Goal: Information Seeking & Learning: Stay updated

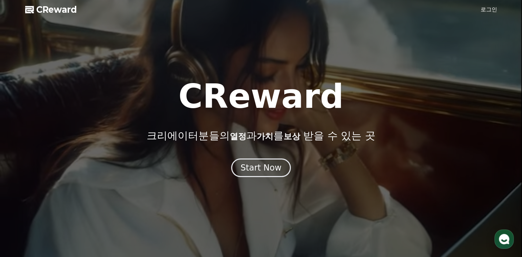
click at [490, 9] on link "로그인" at bounding box center [489, 10] width 17 height 8
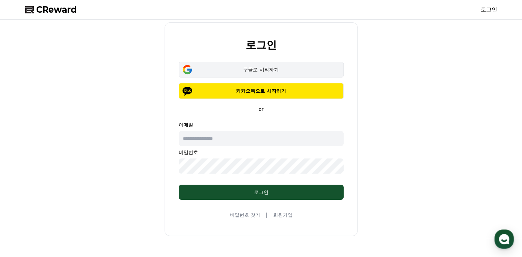
click at [253, 68] on div "구글로 시작하기" at bounding box center [261, 69] width 145 height 7
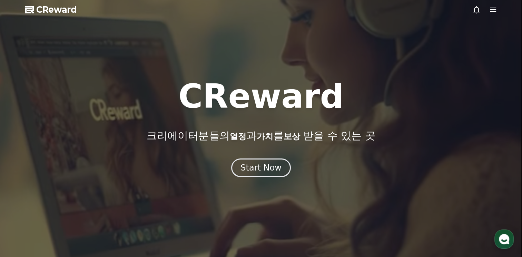
click at [494, 10] on icon at bounding box center [493, 10] width 8 height 8
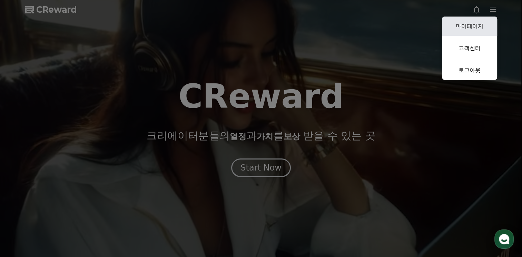
click at [471, 28] on link "마이페이지" at bounding box center [469, 26] width 55 height 19
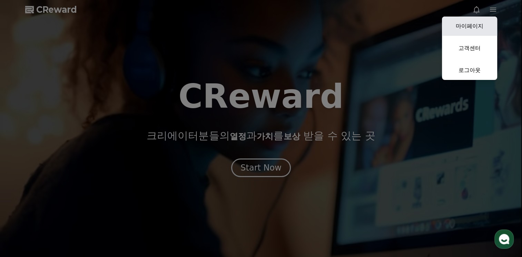
select select "**********"
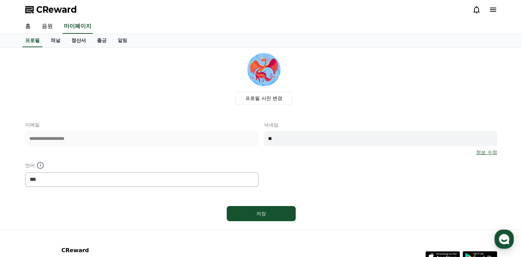
click at [82, 42] on link "정산서" at bounding box center [79, 40] width 26 height 13
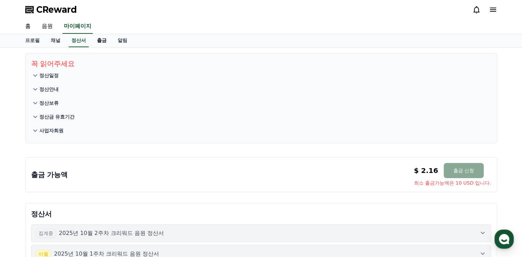
click at [100, 39] on link "출금" at bounding box center [101, 40] width 21 height 13
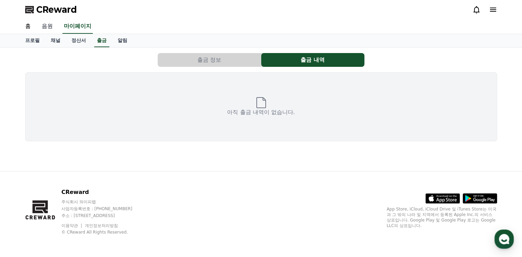
click at [47, 27] on link "음원" at bounding box center [47, 26] width 22 height 14
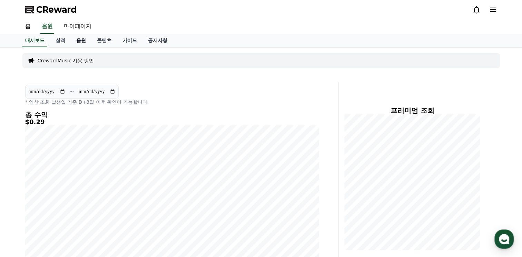
click at [76, 40] on link "음원" at bounding box center [81, 40] width 21 height 13
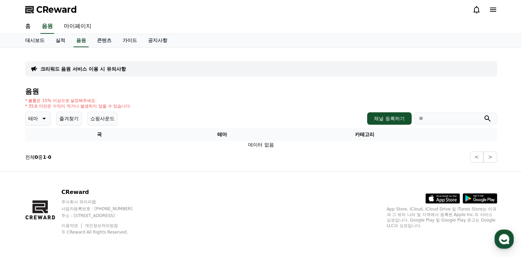
click at [45, 115] on icon at bounding box center [43, 119] width 8 height 8
drag, startPoint x: 36, startPoint y: 170, endPoint x: 36, endPoint y: 189, distance: 19.3
click at [36, 189] on button "어두운" at bounding box center [36, 190] width 20 height 15
click at [196, 75] on div "크리워드 음원 서비스 이용 시 유의사항" at bounding box center [261, 68] width 472 height 15
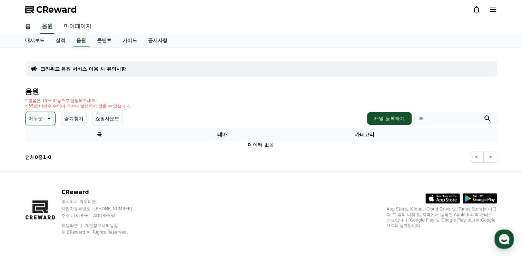
click at [128, 162] on section "전체 0 중 1 - 0 < >" at bounding box center [261, 157] width 472 height 11
click at [49, 117] on icon at bounding box center [48, 119] width 8 height 8
click at [35, 138] on button "전체" at bounding box center [33, 136] width 15 height 15
click at [372, 118] on button "채널 등록하기" at bounding box center [389, 119] width 44 height 12
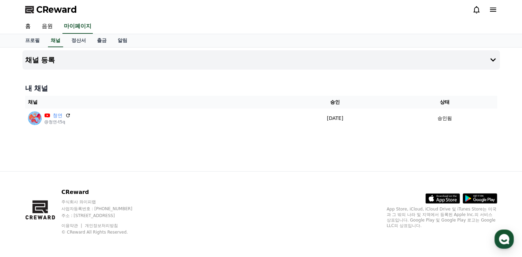
click at [36, 91] on h4 "내 채널" at bounding box center [261, 89] width 472 height 10
click at [40, 65] on button "채널 등록" at bounding box center [261, 59] width 478 height 19
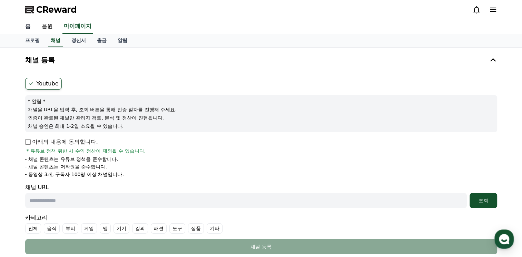
click at [28, 23] on link "홈" at bounding box center [28, 26] width 17 height 14
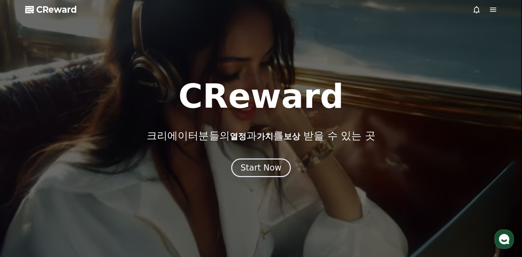
click at [495, 10] on icon at bounding box center [493, 10] width 6 height 4
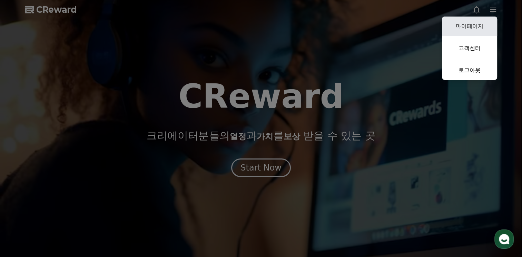
click at [472, 26] on link "마이페이지" at bounding box center [469, 26] width 55 height 19
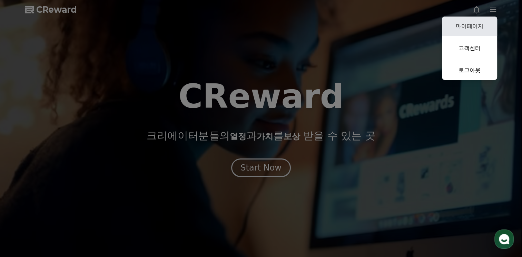
select select "**********"
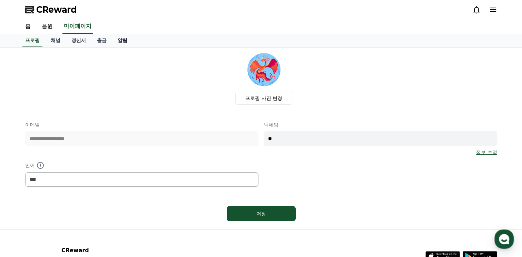
click at [125, 41] on link "알림" at bounding box center [122, 40] width 21 height 13
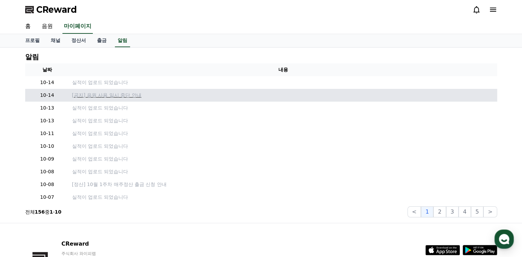
click at [131, 96] on p "[공지] 음원 사용 일시 중단 안내" at bounding box center [283, 95] width 422 height 7
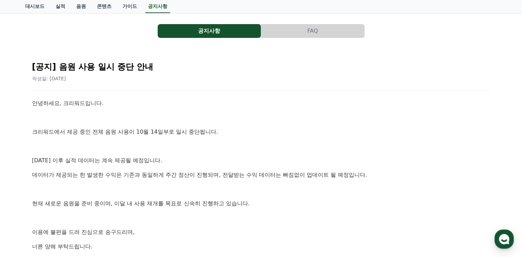
scroll to position [69, 0]
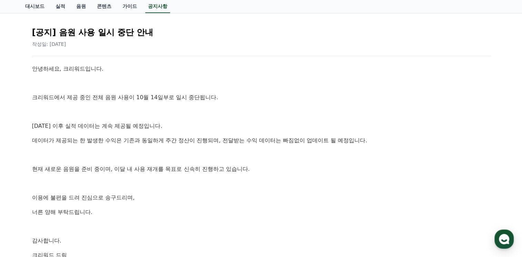
click at [105, 139] on p "데이터가 제공되는 한 발생한 수익은 기존과 동일하게 주간 정산이 진행되며, 전달받는 수익 데이터는 빠짐없이 업데이트 될 예정입니다." at bounding box center [261, 140] width 458 height 9
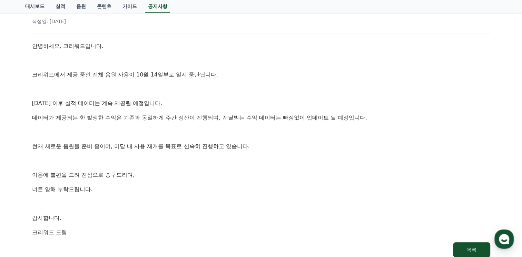
scroll to position [104, 0]
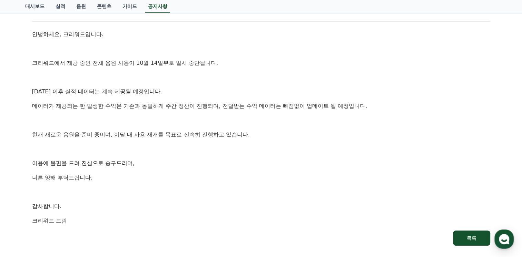
click at [248, 116] on p at bounding box center [261, 120] width 458 height 9
click at [246, 121] on p at bounding box center [261, 120] width 458 height 9
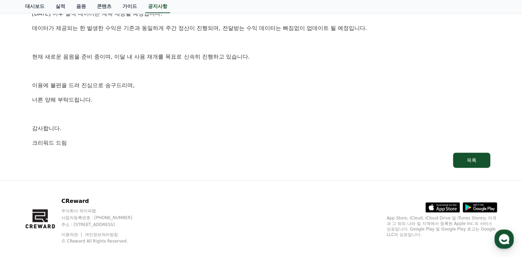
scroll to position [190, 0]
